Goal: Download file/media

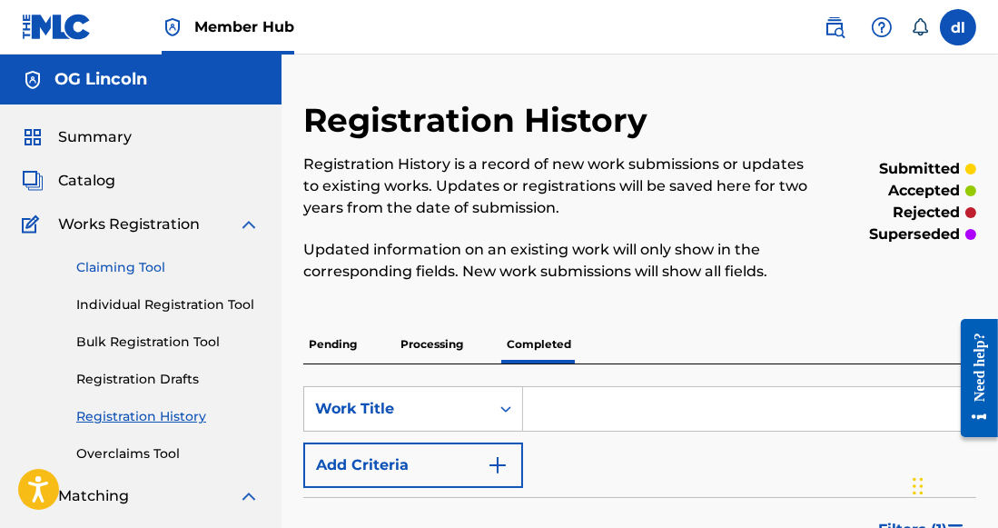
click at [153, 262] on link "Claiming Tool" at bounding box center [167, 267] width 183 height 19
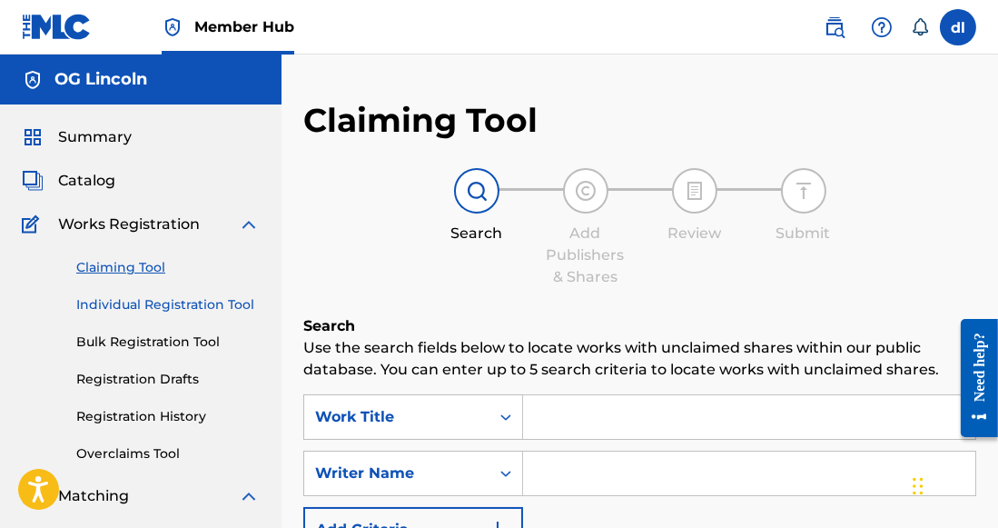
click at [151, 299] on link "Individual Registration Tool" at bounding box center [167, 304] width 183 height 19
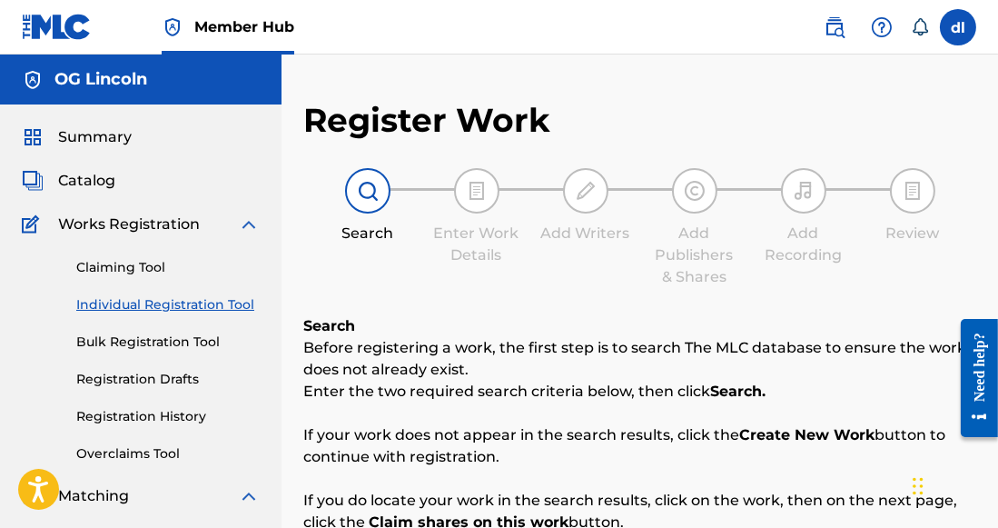
click at [90, 172] on span "Catalog" at bounding box center [86, 181] width 57 height 22
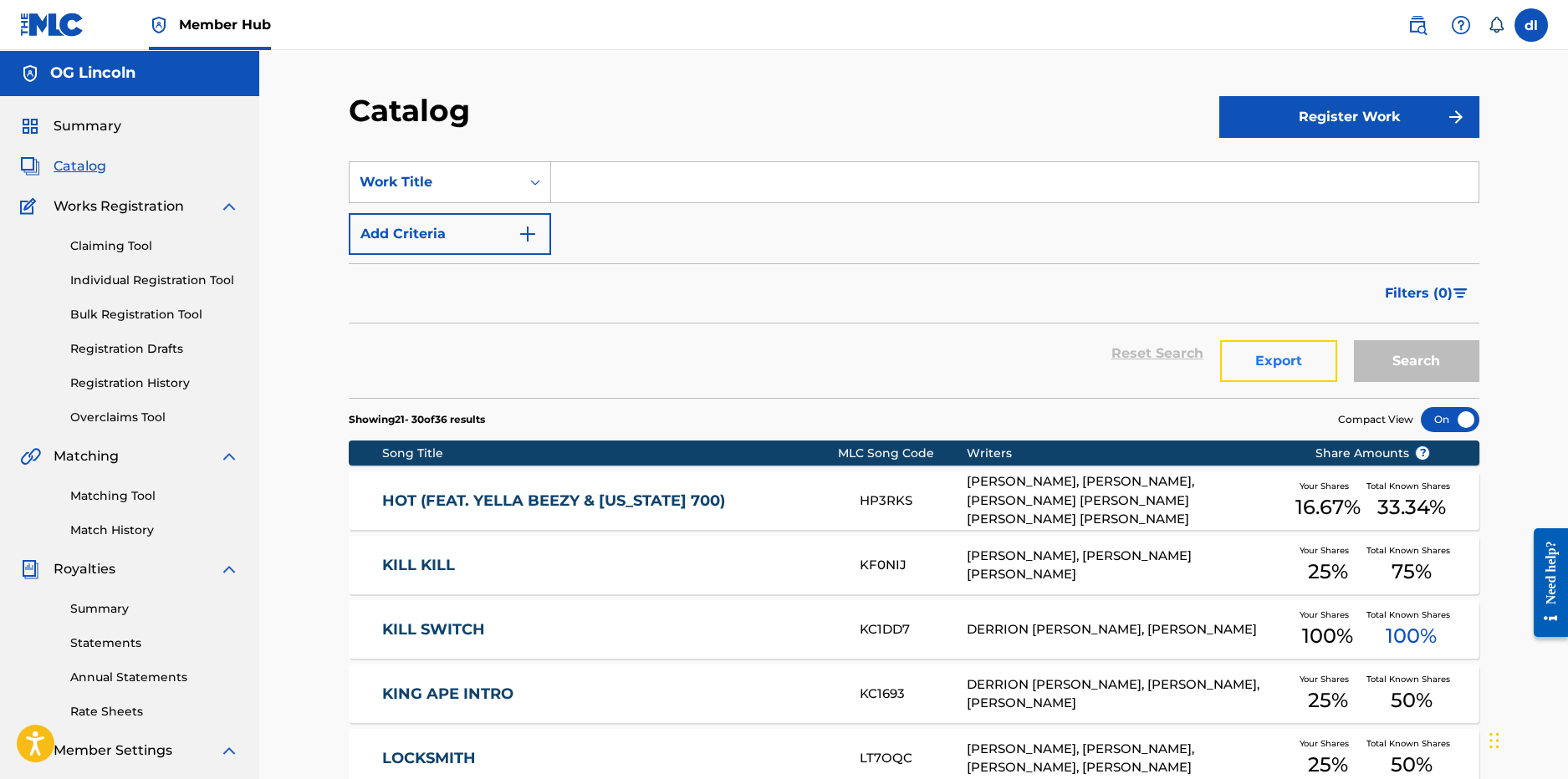
click at [918, 362] on button "Export" at bounding box center [1278, 361] width 117 height 41
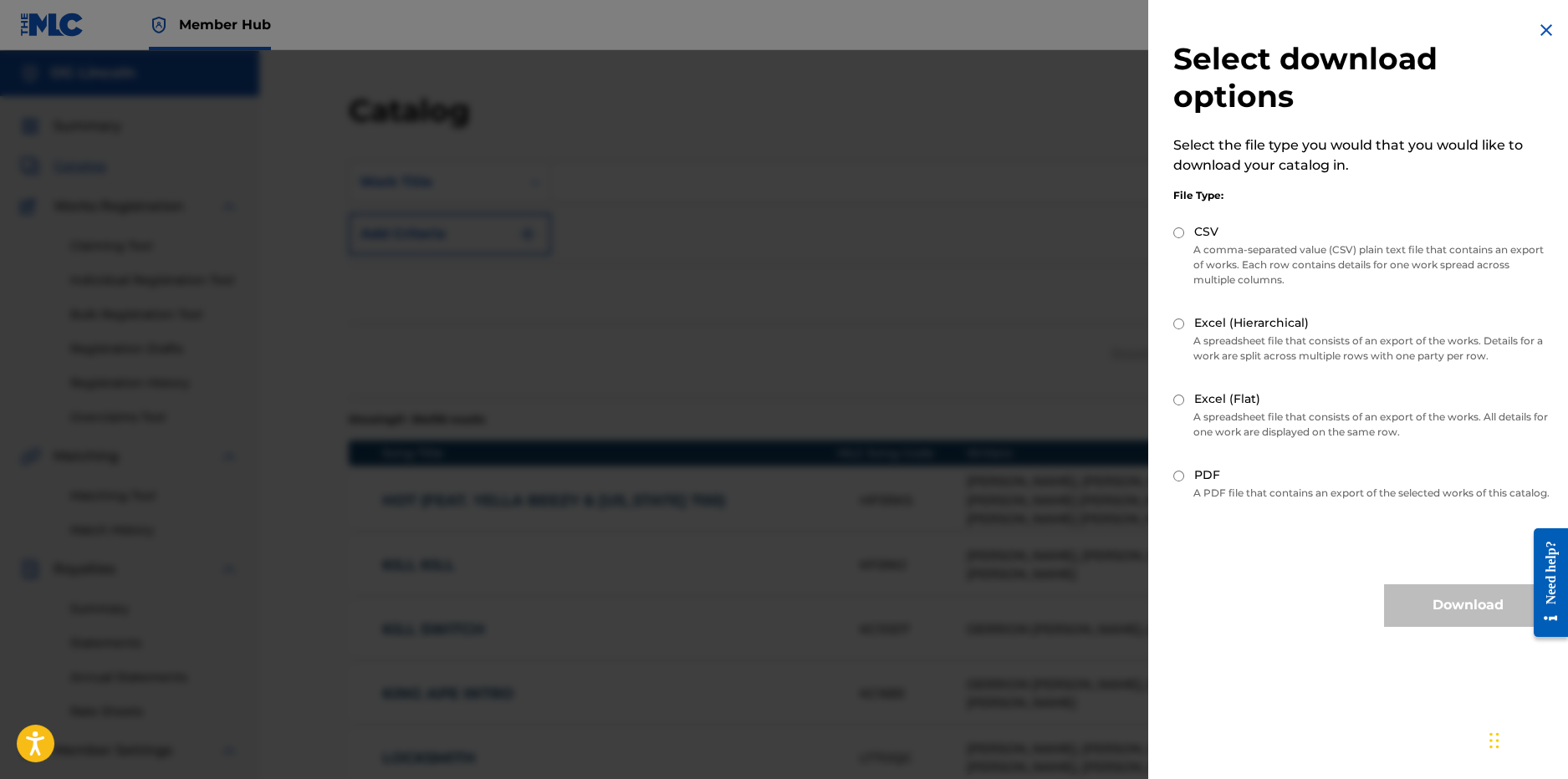
click at [918, 482] on div "Select download options Select the file type you would that you would like to d…" at bounding box center [1362, 323] width 428 height 646
click at [918, 475] on input "PDF" at bounding box center [1179, 476] width 11 height 11
radio input "true"
click at [918, 485] on button "Download" at bounding box center [1468, 605] width 168 height 41
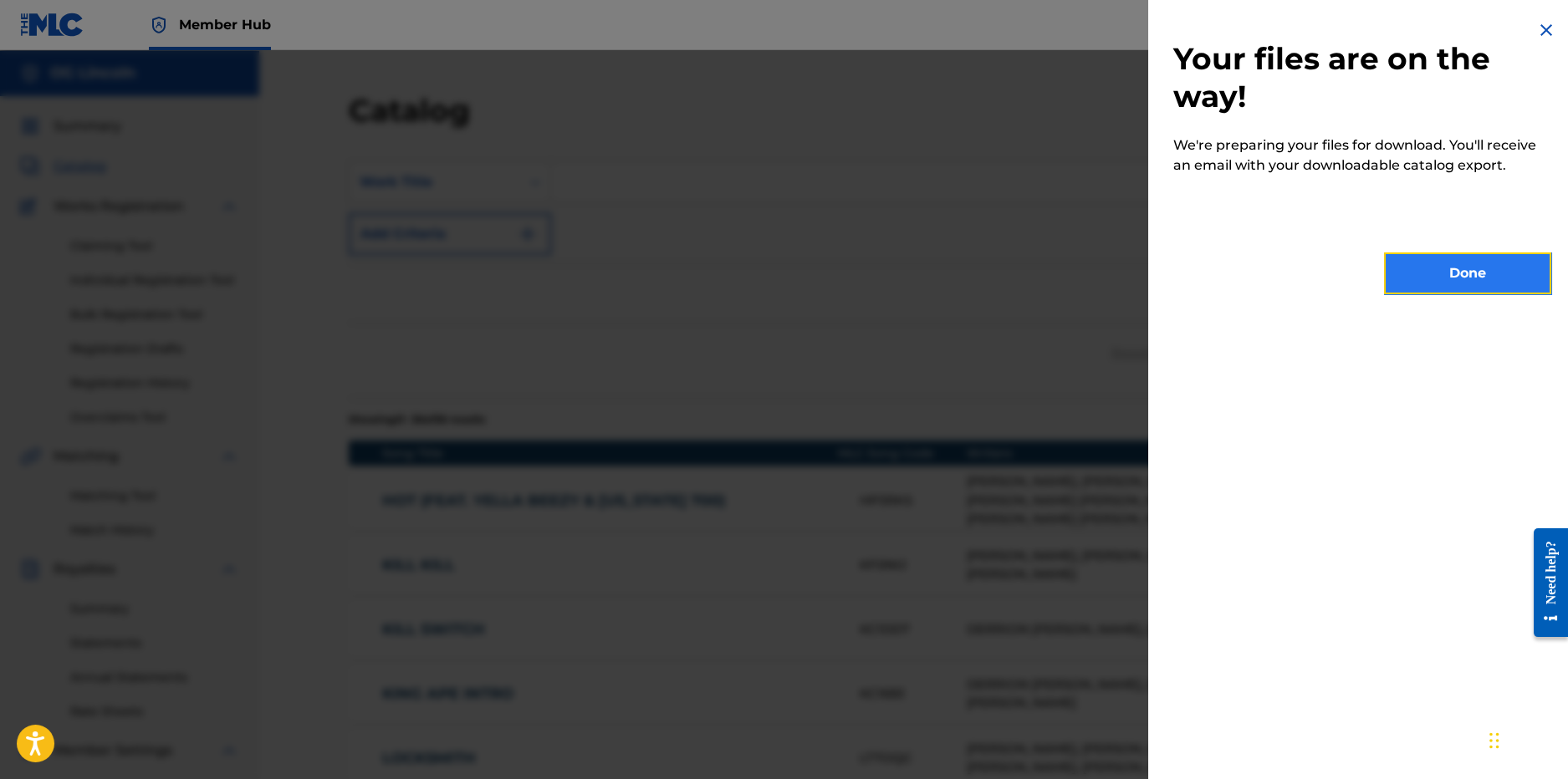
click at [918, 281] on button "Done" at bounding box center [1468, 273] width 168 height 41
